Goal: Information Seeking & Learning: Learn about a topic

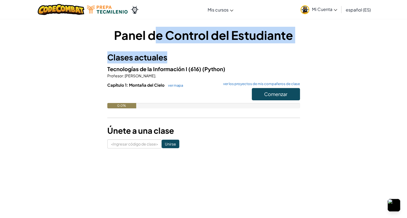
drag, startPoint x: 157, startPoint y: 30, endPoint x: 202, endPoint y: 60, distance: 54.9
click at [203, 60] on div "Panel de Control del Estudiante Clases actuales Tecnologías de la Información I…" at bounding box center [203, 88] width 193 height 122
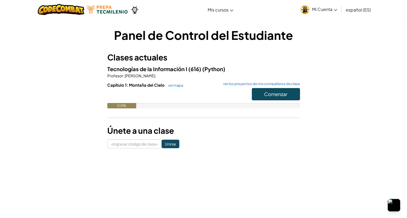
click at [196, 67] on font "Tecnologías de la Información I (616)" at bounding box center [154, 69] width 94 height 7
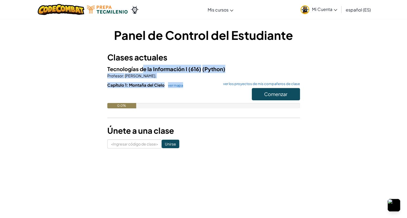
drag, startPoint x: 142, startPoint y: 71, endPoint x: 183, endPoint y: 86, distance: 43.6
click at [183, 86] on div "Tecnologías de la Información I (616) (Python) Profesor : [PERSON_NAME]. Capítu…" at bounding box center [203, 91] width 193 height 52
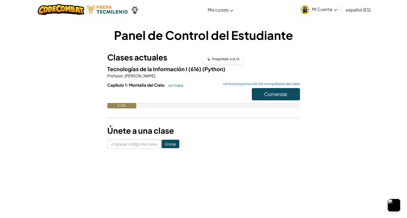
click at [196, 89] on div at bounding box center [203, 95] width 193 height 15
click at [310, 10] on link "Mi Cuenta" at bounding box center [319, 9] width 42 height 17
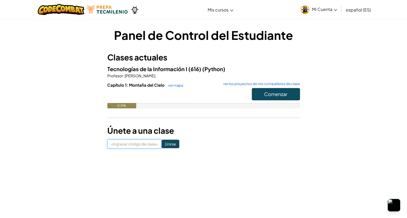
click at [142, 146] on input at bounding box center [134, 143] width 54 height 9
click at [281, 93] on font "Comenzar" at bounding box center [275, 94] width 23 height 6
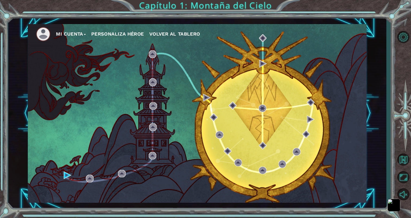
click at [200, 116] on div "Mi Cuenta Personaliza Héroe Volver al tablero" at bounding box center [197, 113] width 339 height 179
